Goal: Navigation & Orientation: Find specific page/section

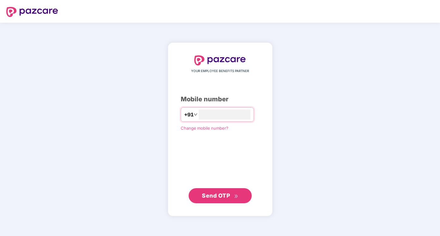
type input "**********"
click at [215, 187] on div "**********" at bounding box center [220, 129] width 79 height 147
click at [215, 195] on span "Send OTP" at bounding box center [216, 195] width 28 height 7
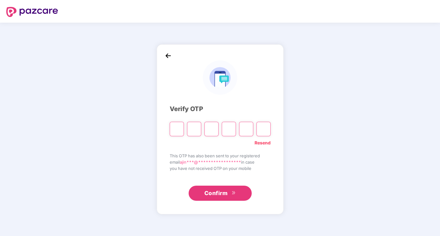
type input "*"
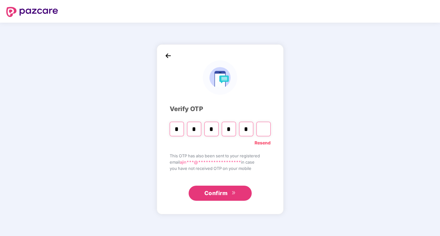
type input "*"
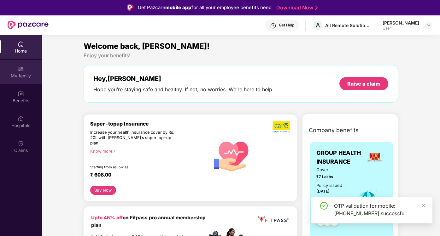
click at [23, 71] on img at bounding box center [21, 69] width 6 height 6
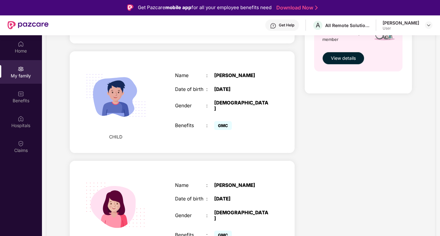
scroll to position [297, 0]
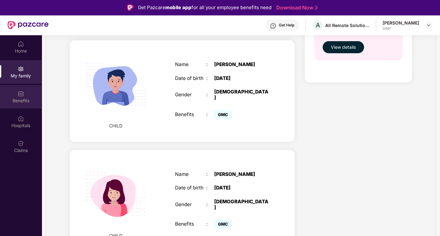
click at [25, 97] on div "Benefits" at bounding box center [21, 97] width 42 height 24
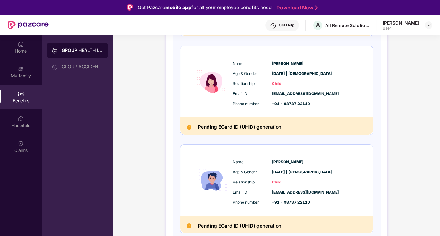
scroll to position [35, 0]
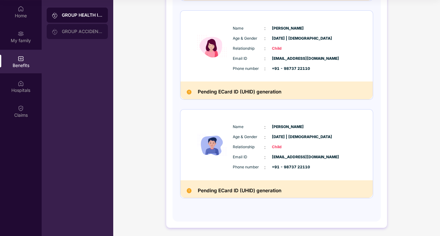
click at [85, 30] on div "GROUP ACCIDENTAL INSURANCE" at bounding box center [82, 31] width 41 height 5
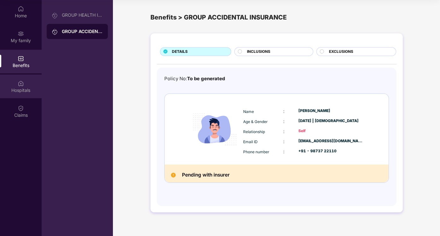
click at [24, 90] on div "Hospitals" at bounding box center [21, 90] width 42 height 6
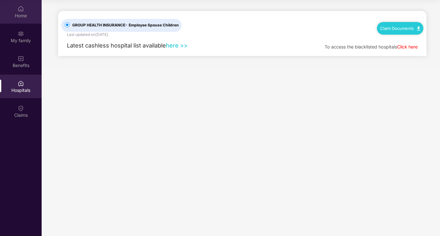
click at [25, 7] on div "Home" at bounding box center [21, 12] width 42 height 24
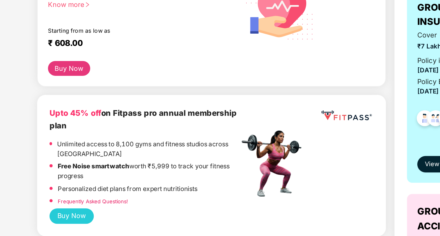
scroll to position [35, 0]
